Goal: Task Accomplishment & Management: Use online tool/utility

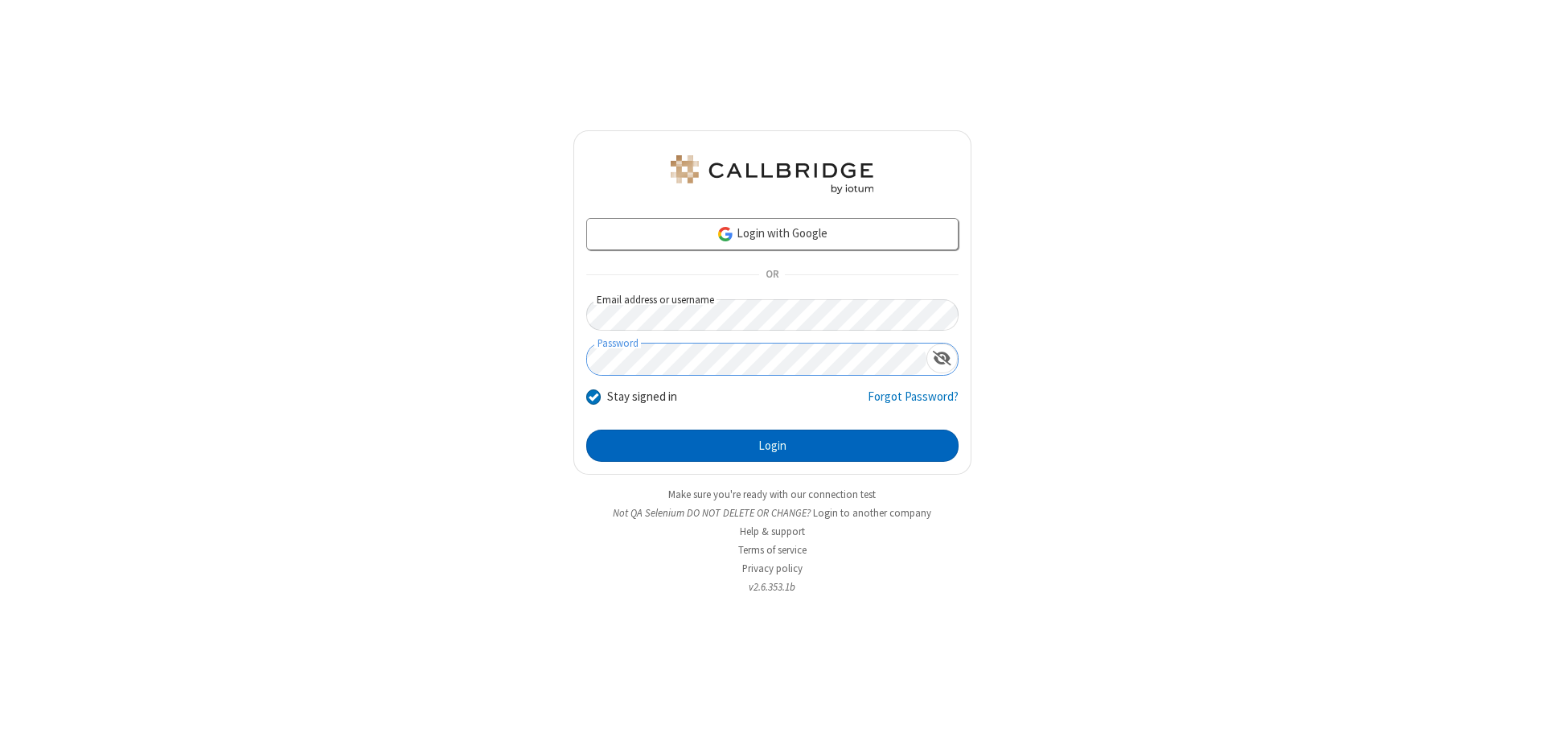
click at [772, 446] on button "Login" at bounding box center [772, 445] width 372 height 32
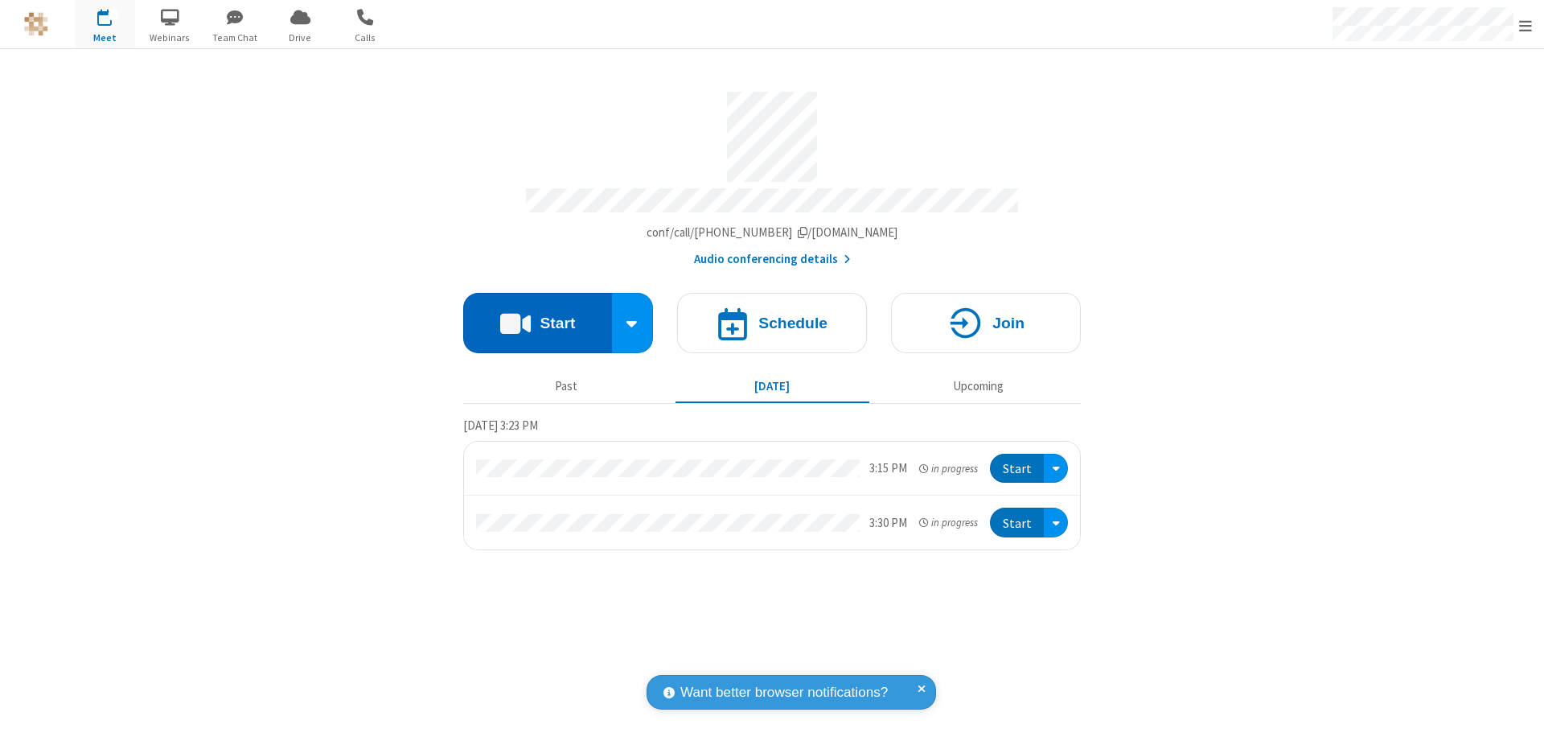
click at [537, 315] on button "Start" at bounding box center [537, 323] width 149 height 60
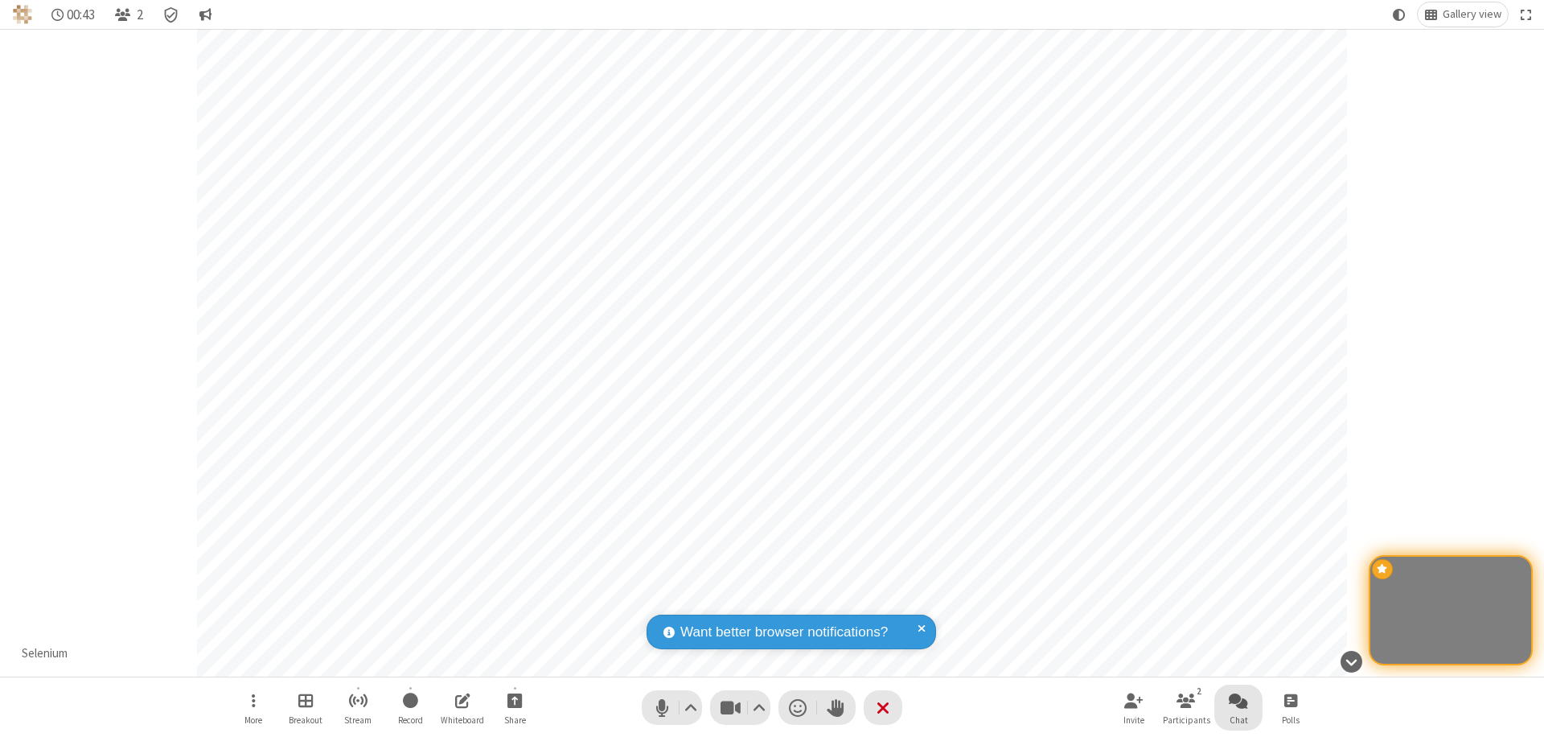
click at [1239, 700] on span "Open chat" at bounding box center [1238, 700] width 19 height 20
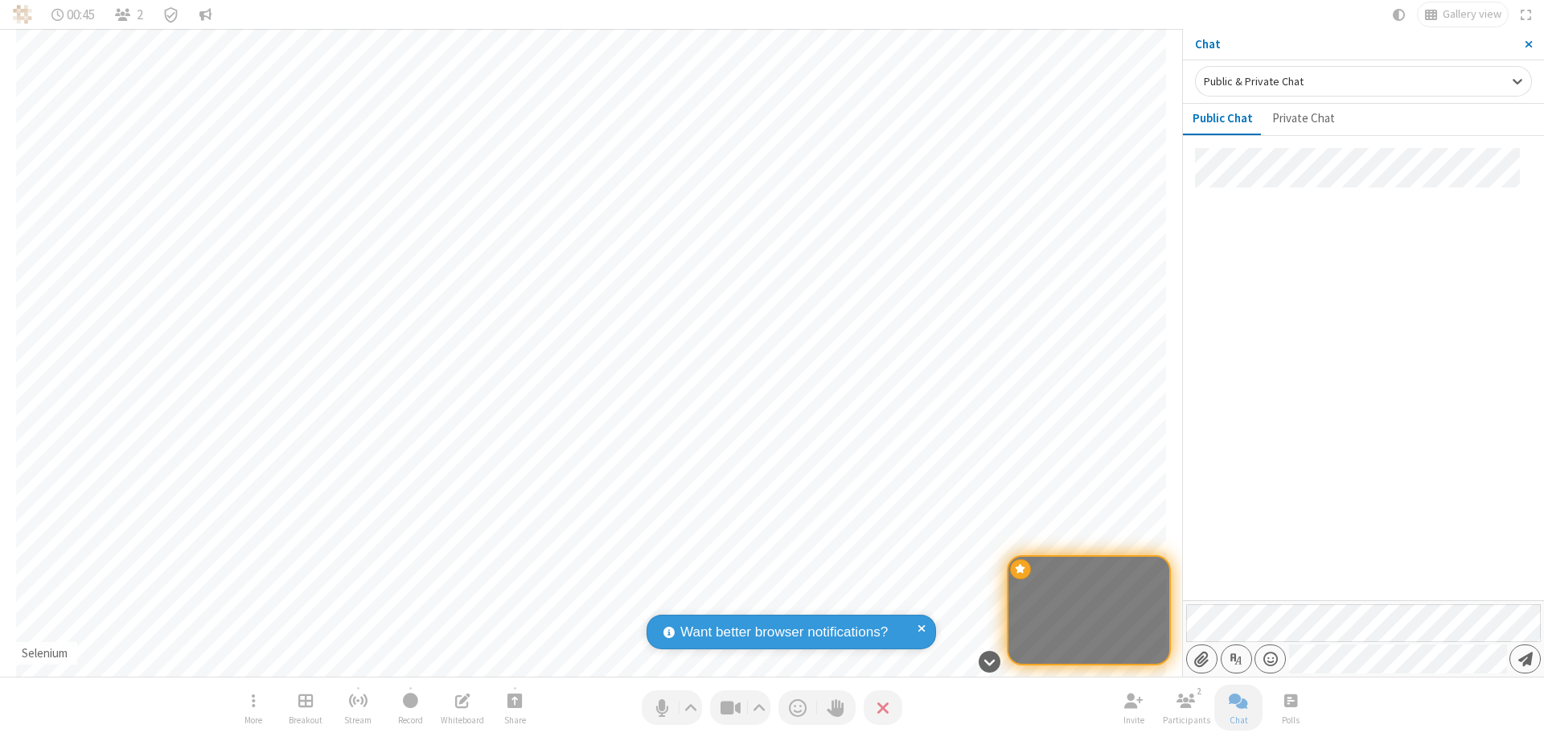
click at [1525, 659] on span "Send message" at bounding box center [1525, 659] width 14 height 16
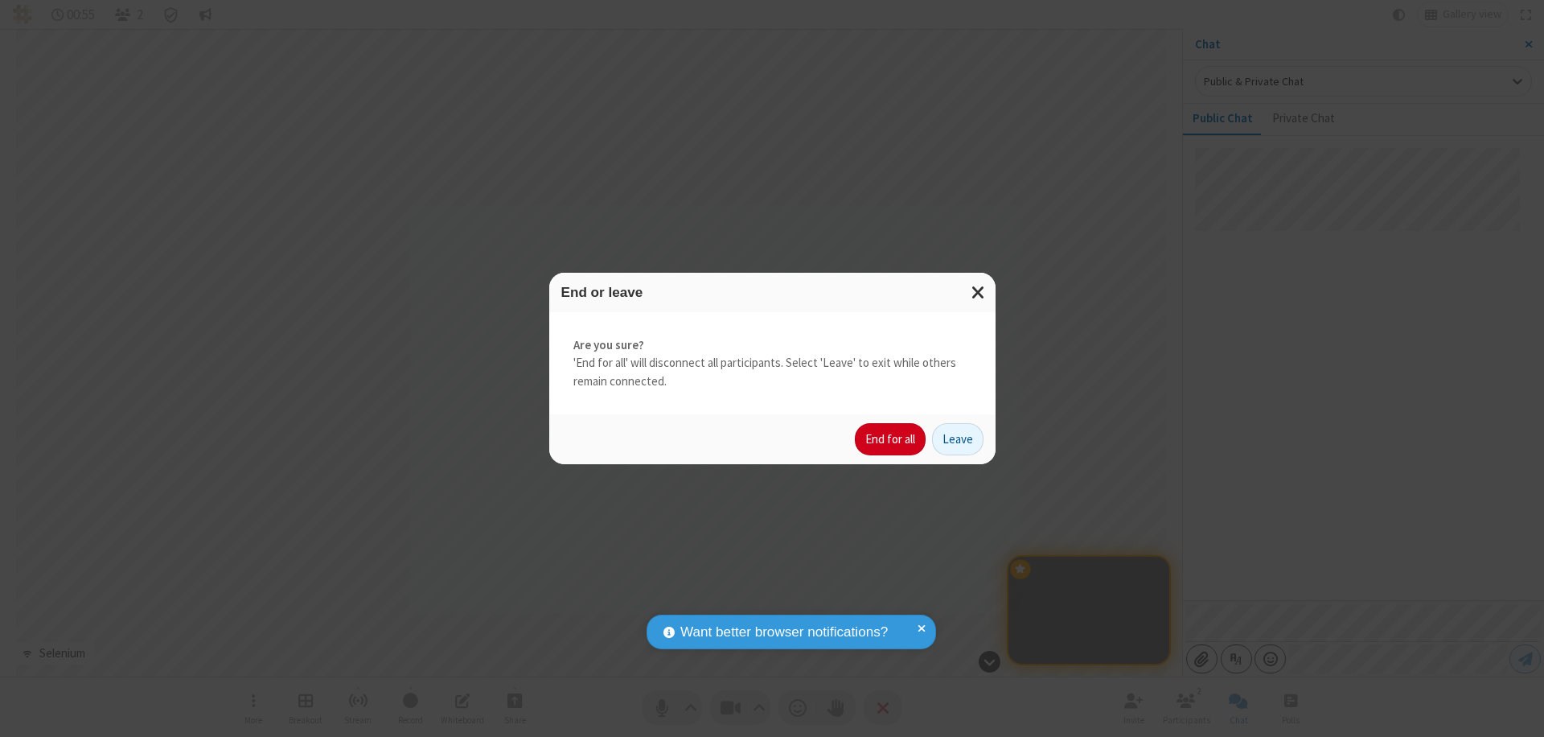
click at [891, 439] on button "End for all" at bounding box center [890, 439] width 71 height 32
